Goal: Information Seeking & Learning: Check status

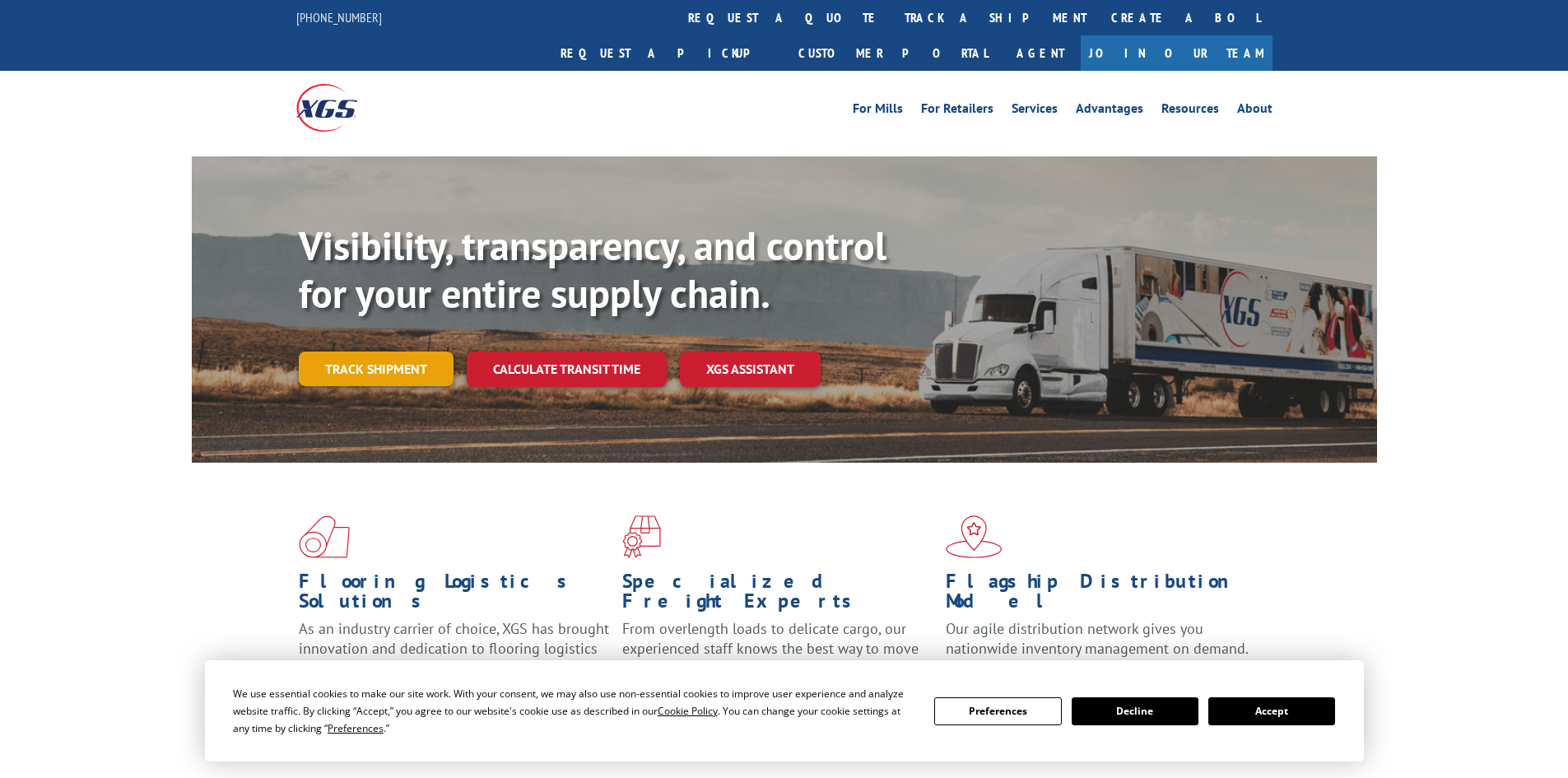
click at [370, 352] on link "Track shipment" at bounding box center [376, 369] width 155 height 35
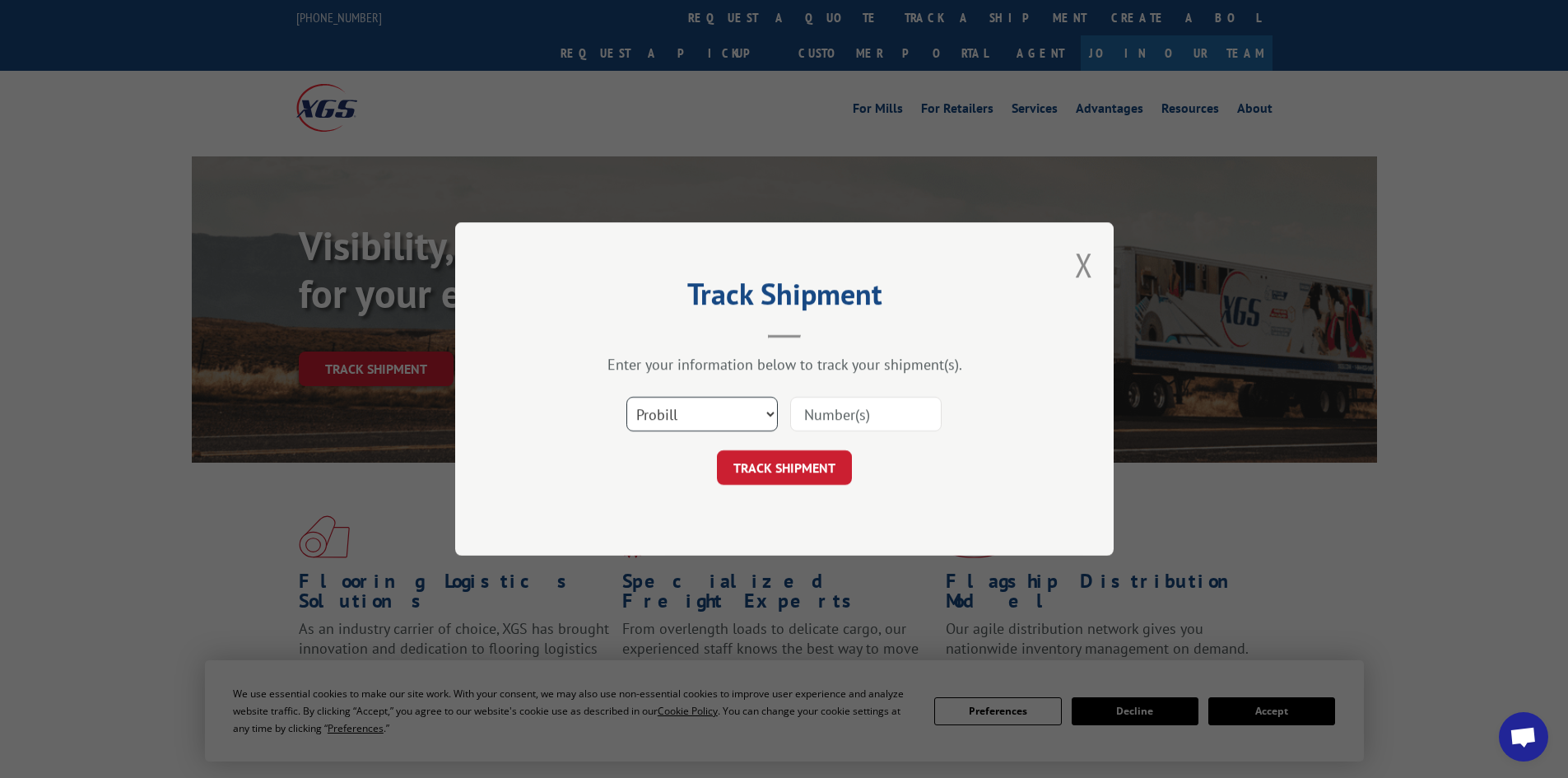
click at [692, 406] on select "Select category... Probill BOL PO" at bounding box center [703, 414] width 152 height 35
select select "bol"
click at [627, 397] on select "Select category... Probill BOL PO" at bounding box center [703, 414] width 152 height 35
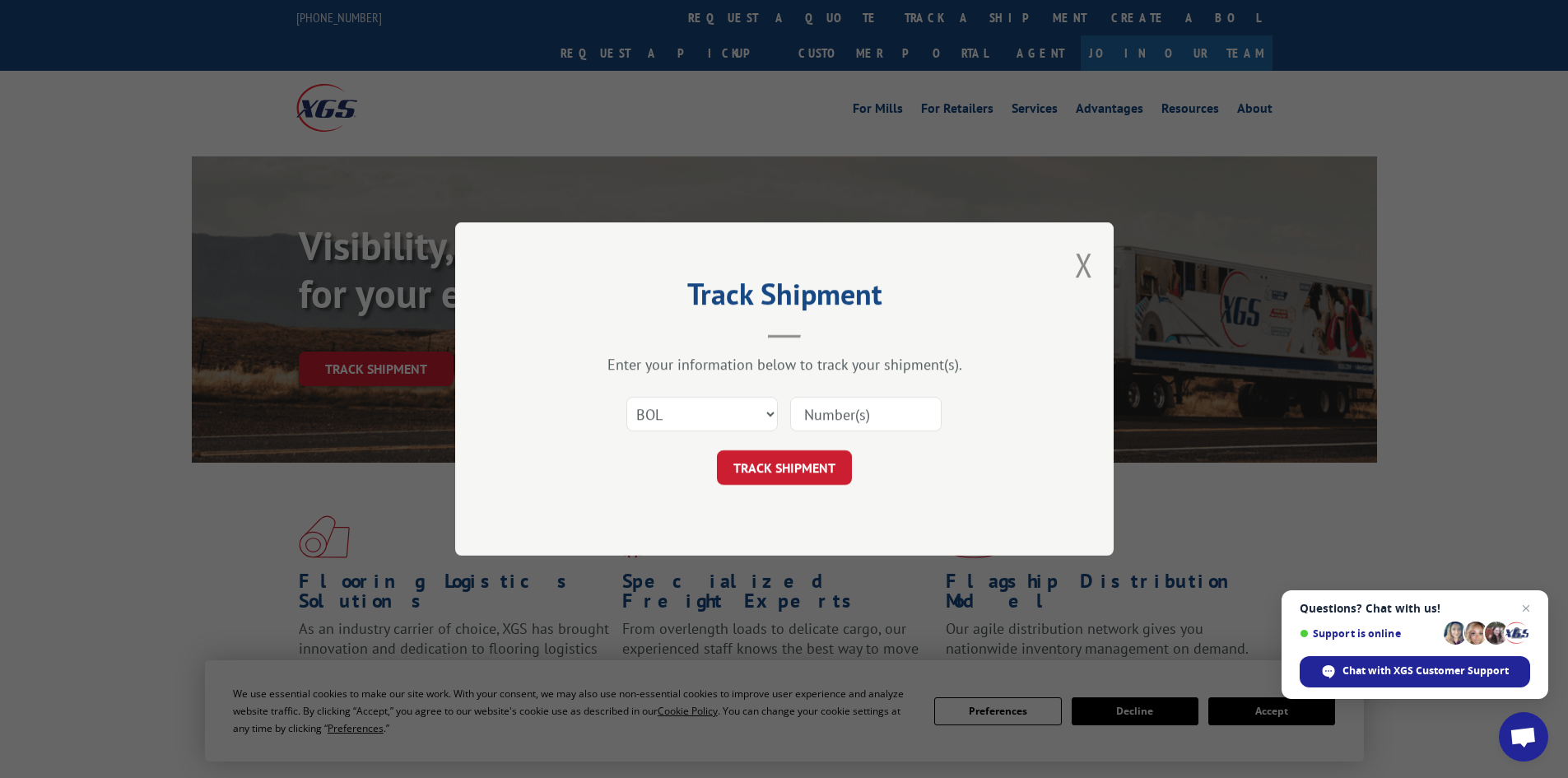
click at [794, 423] on input at bounding box center [865, 414] width 152 height 35
click at [822, 415] on input at bounding box center [865, 414] width 152 height 35
paste input "7052863"
type input "7052863"
click at [799, 477] on button "TRACK SHIPMENT" at bounding box center [784, 467] width 135 height 35
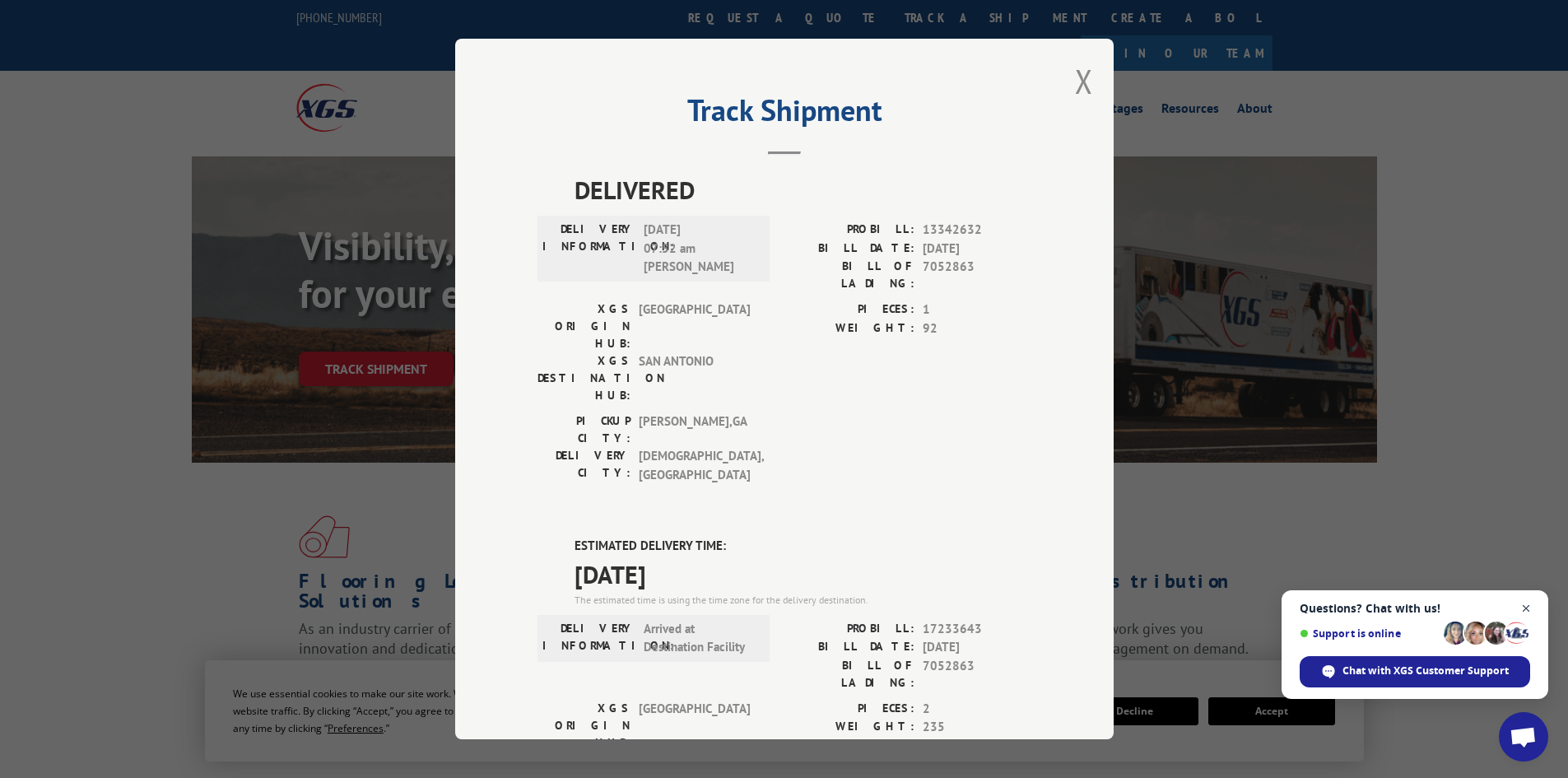
click at [1523, 609] on span "Close chat" at bounding box center [1526, 609] width 21 height 21
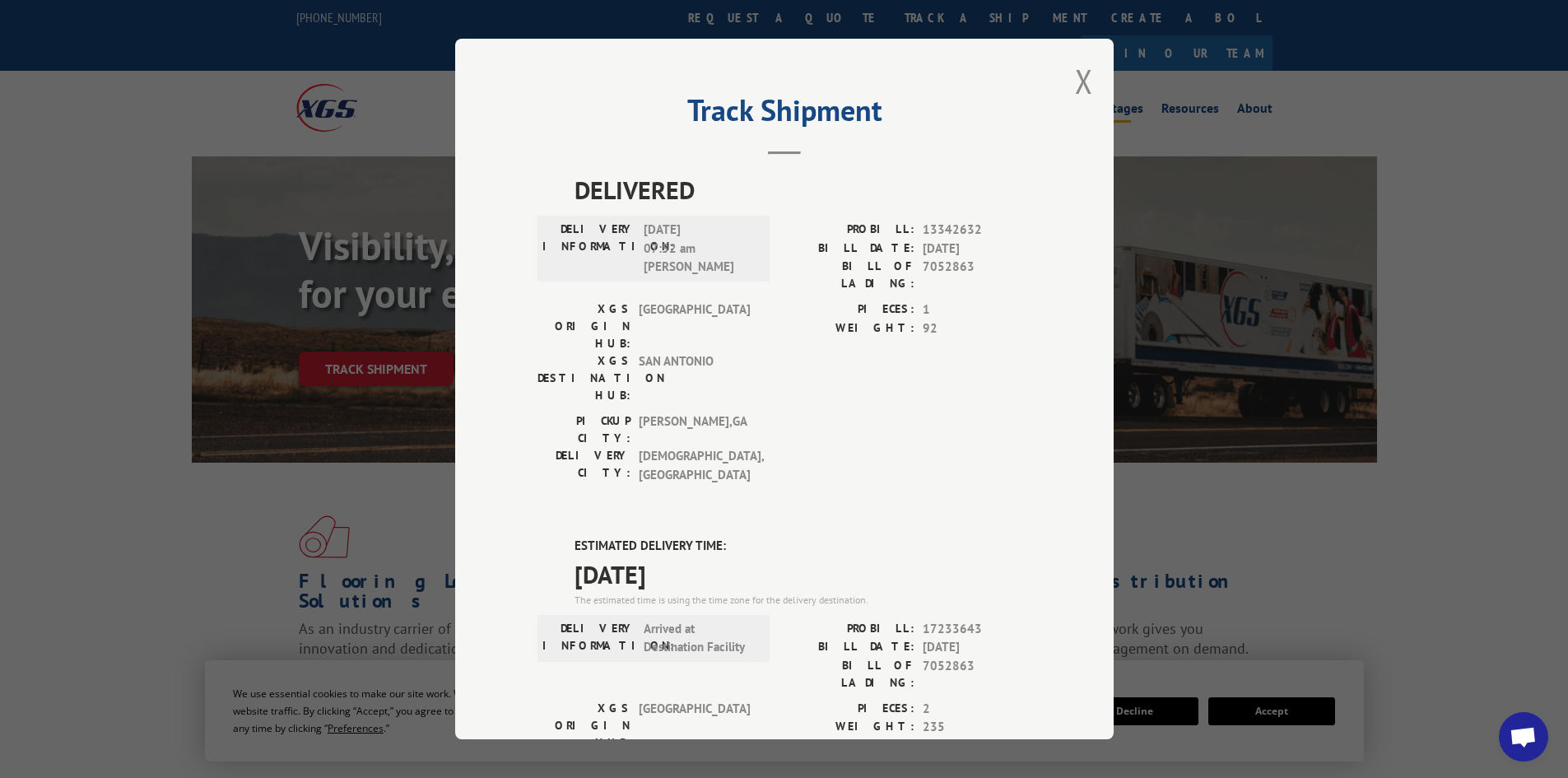
click at [1085, 75] on button "Close modal" at bounding box center [1083, 81] width 18 height 44
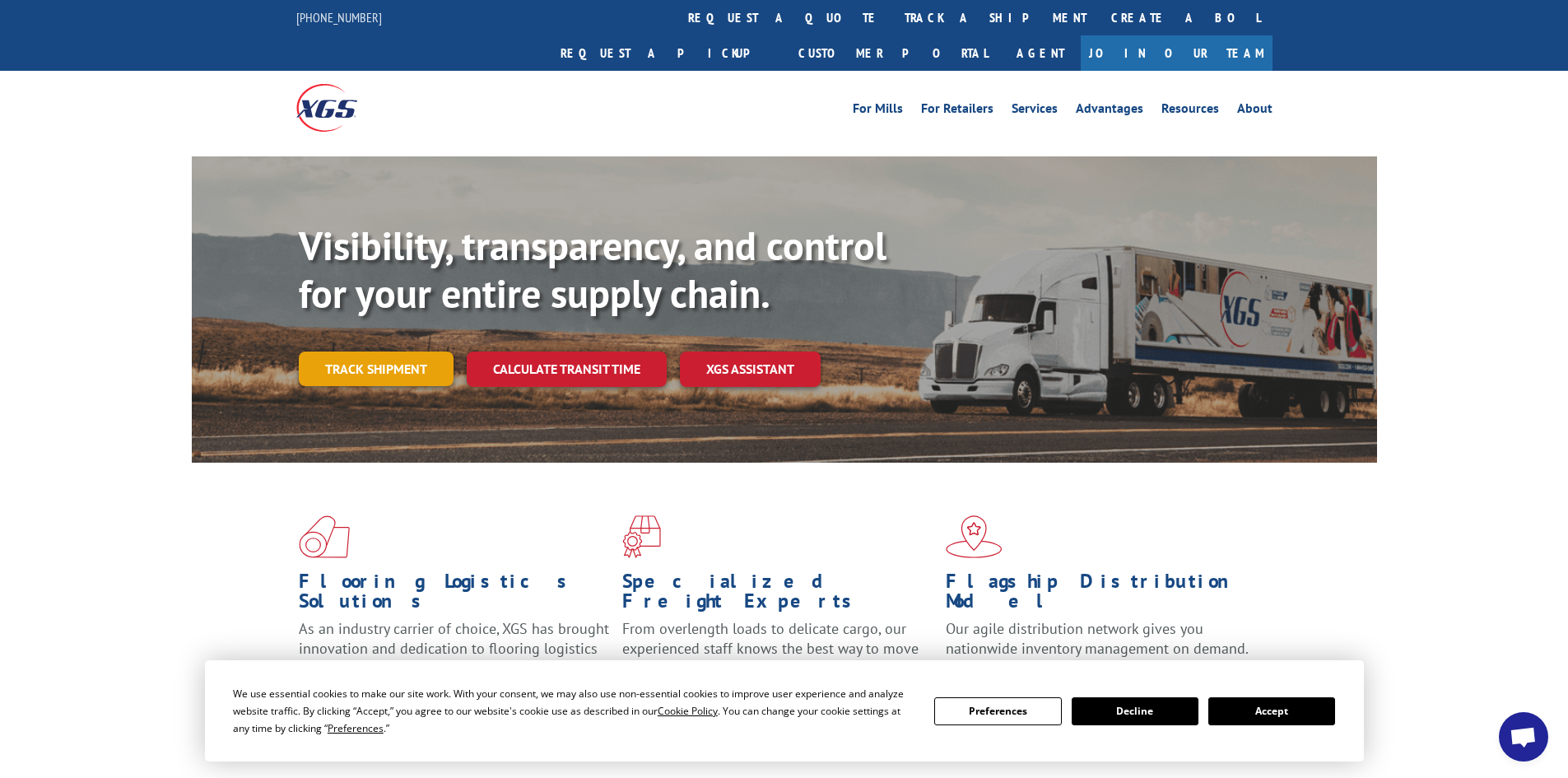
click at [314, 352] on link "Track shipment" at bounding box center [376, 369] width 155 height 35
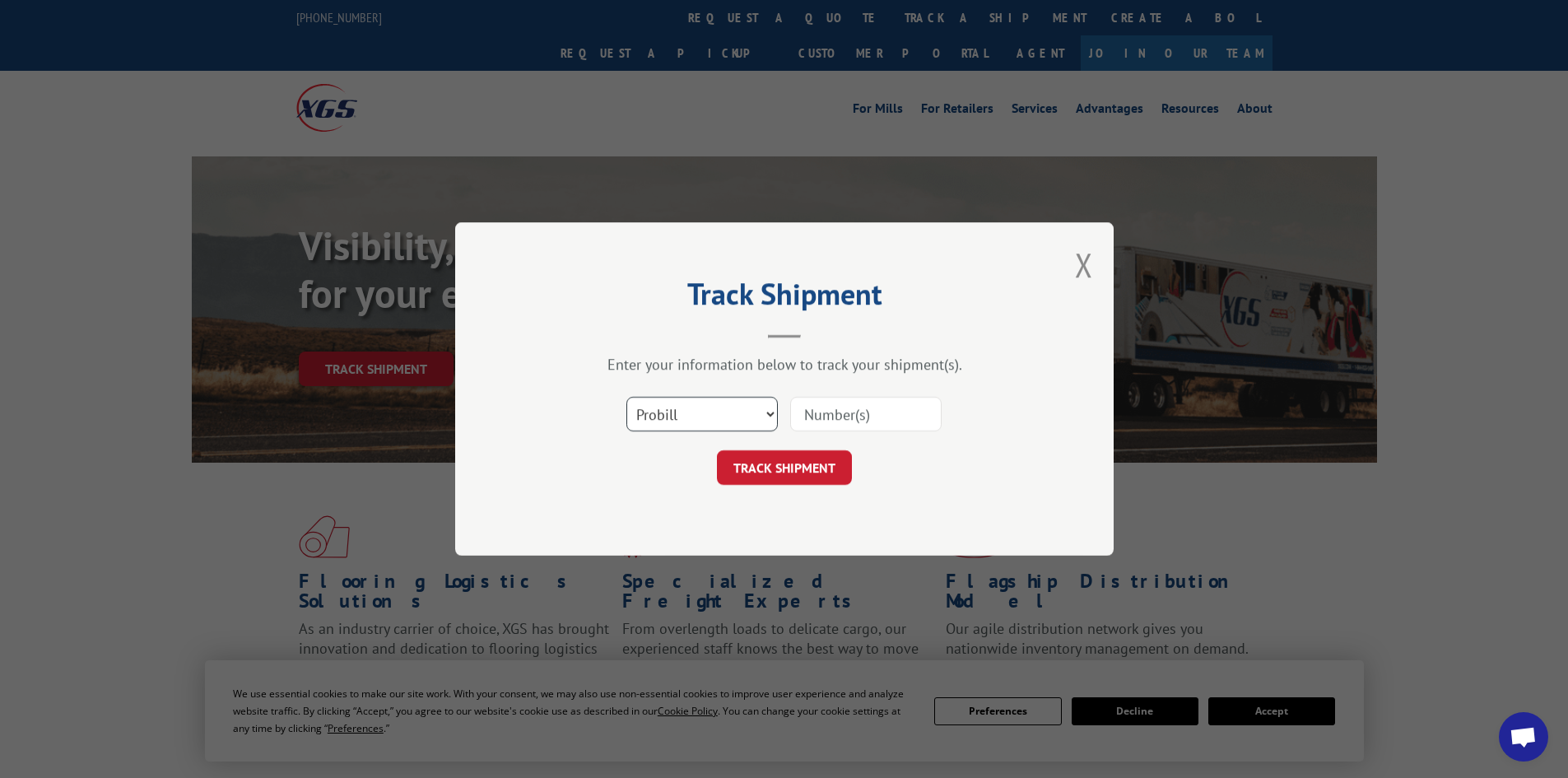
click at [742, 409] on select "Select category... Probill BOL PO" at bounding box center [703, 414] width 152 height 35
click at [627, 397] on select "Select category... Probill BOL PO" at bounding box center [703, 414] width 152 height 35
click at [835, 420] on input at bounding box center [865, 414] width 152 height 35
paste input "17233643"
type input "17233643"
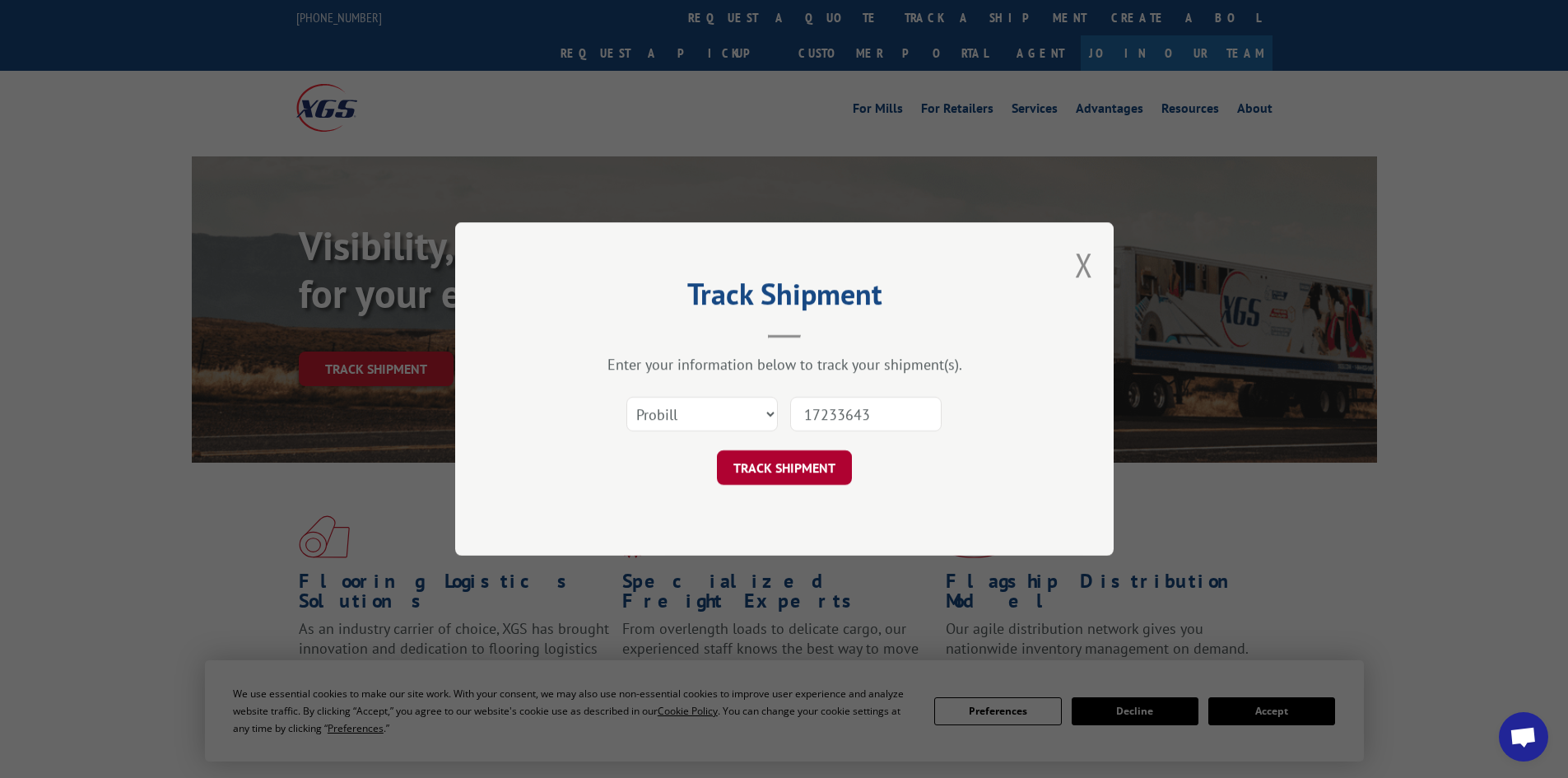
click at [783, 456] on button "TRACK SHIPMENT" at bounding box center [784, 467] width 135 height 35
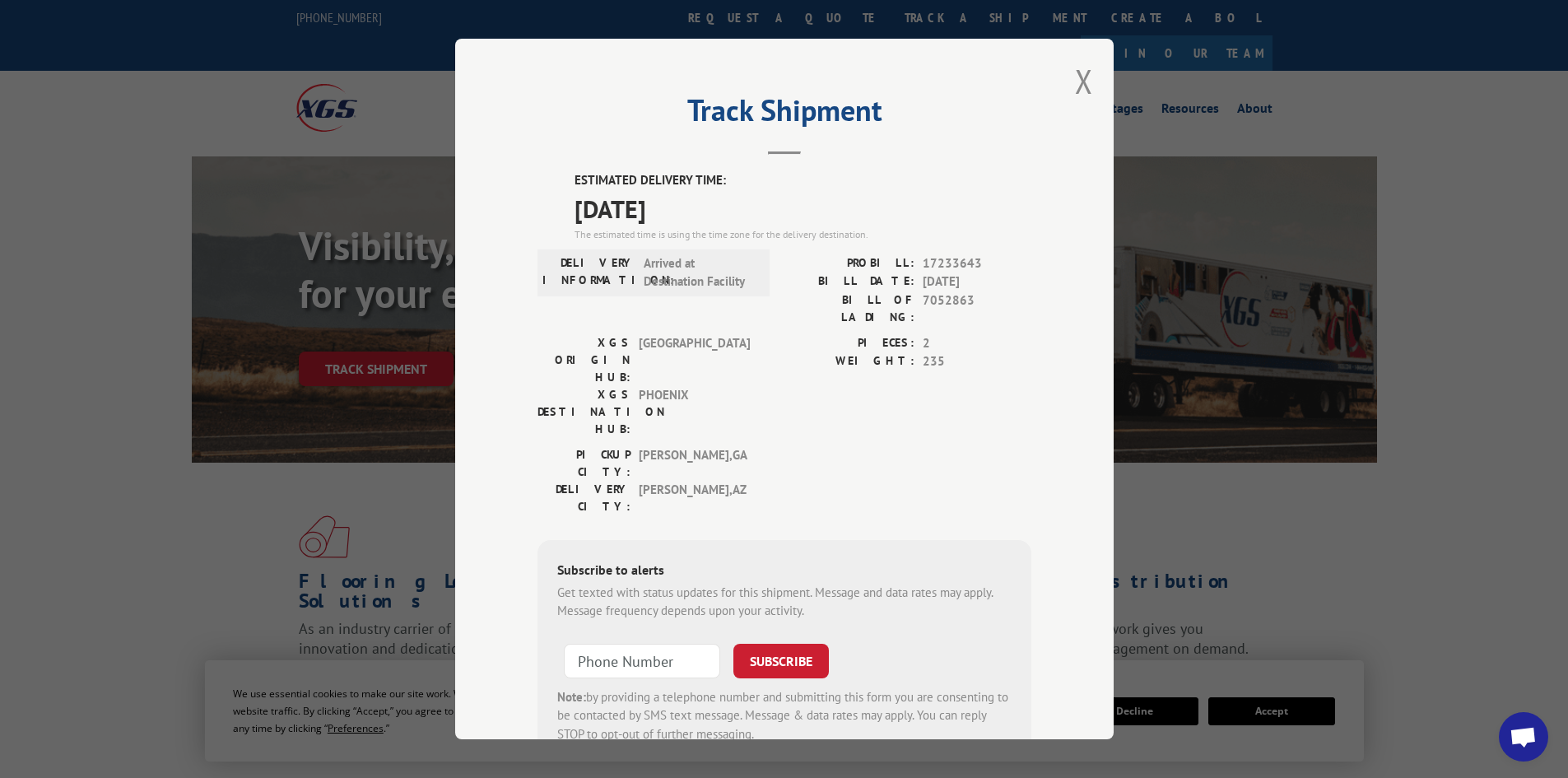
click at [1046, 84] on div "Track Shipment ESTIMATED DELIVERY TIME: [DATE] The estimated time is using the …" at bounding box center [784, 389] width 659 height 701
click at [1090, 86] on div "Track Shipment ESTIMATED DELIVERY TIME: [DATE] The estimated time is using the …" at bounding box center [784, 389] width 659 height 701
click at [1087, 80] on div "Track Shipment ESTIMATED DELIVERY TIME: [DATE] The estimated time is using the …" at bounding box center [784, 389] width 659 height 701
click at [1076, 81] on button "Close modal" at bounding box center [1083, 81] width 18 height 44
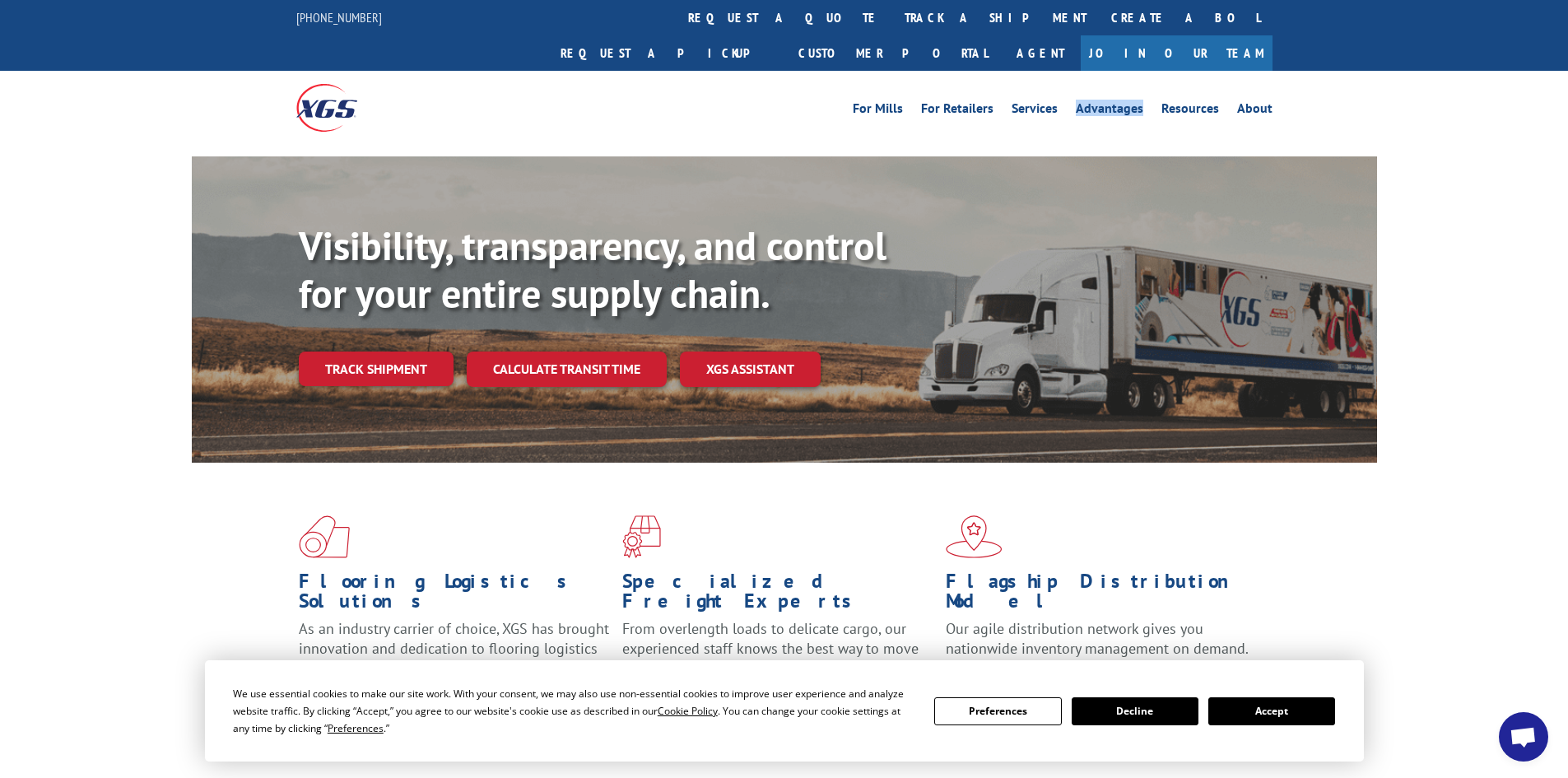
click at [1076, 102] on li "Advantages" at bounding box center [1109, 111] width 86 height 18
click at [415, 352] on link "Track shipment" at bounding box center [376, 369] width 155 height 35
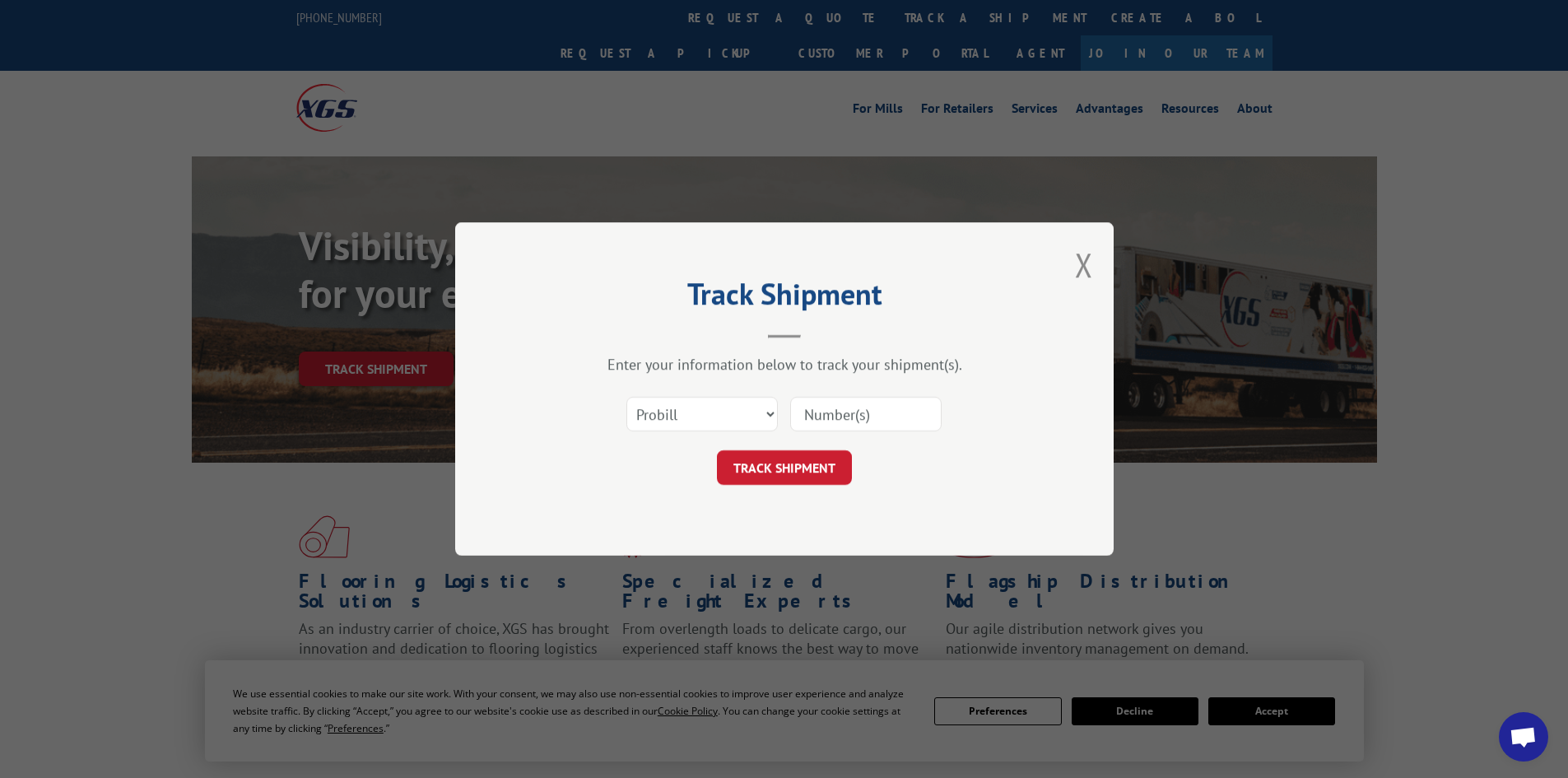
click at [834, 410] on input at bounding box center [865, 414] width 152 height 35
paste input "17638978"
type input "17638978"
click at [829, 478] on button "TRACK SHIPMENT" at bounding box center [784, 467] width 135 height 35
